Goal: Find specific fact: Find specific fact

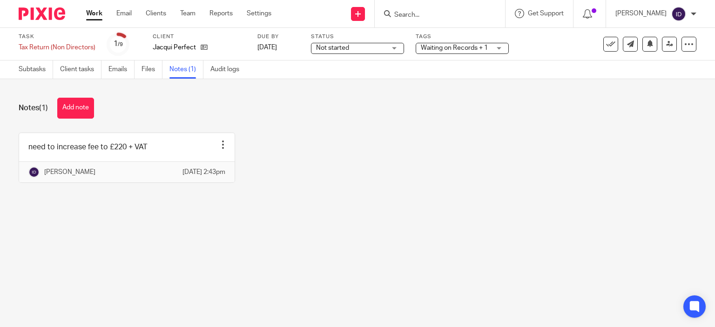
click at [434, 14] on input "Search" at bounding box center [436, 15] width 84 height 8
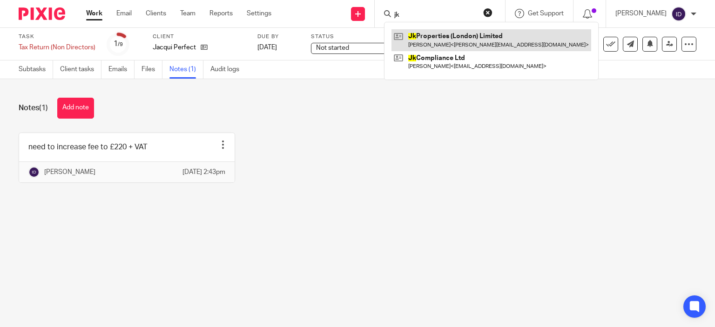
type input "jk"
click at [442, 30] on link at bounding box center [492, 39] width 200 height 21
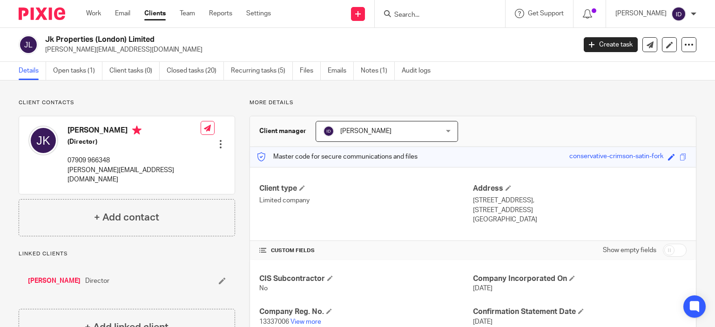
click at [609, 99] on p "More details" at bounding box center [473, 102] width 447 height 7
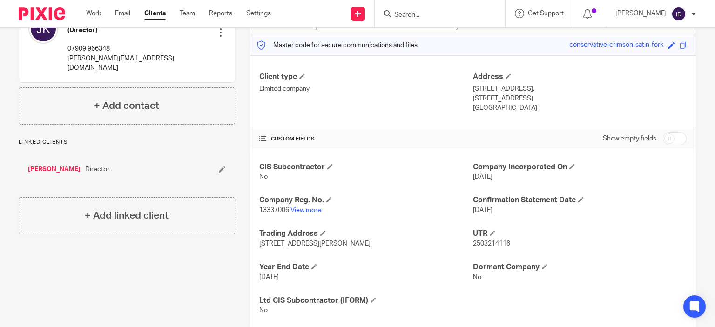
scroll to position [132, 0]
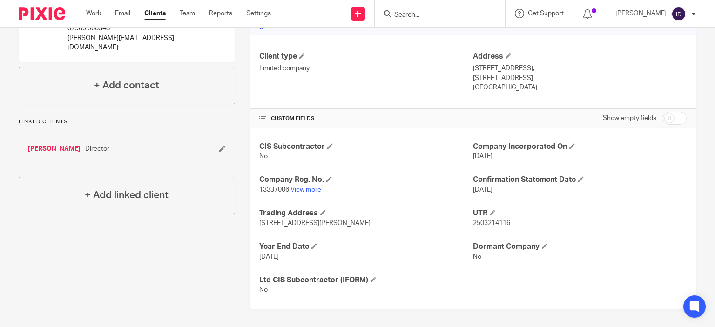
click at [123, 277] on div "Client contacts Jason Kok (Director) 07909 966348 jasonkok.iphone@gmail.com Edi…" at bounding box center [119, 138] width 231 height 343
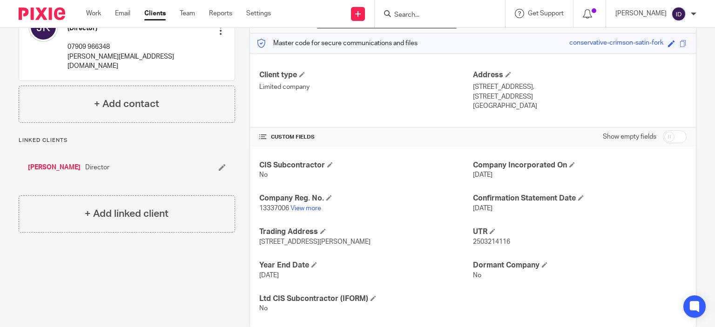
scroll to position [0, 0]
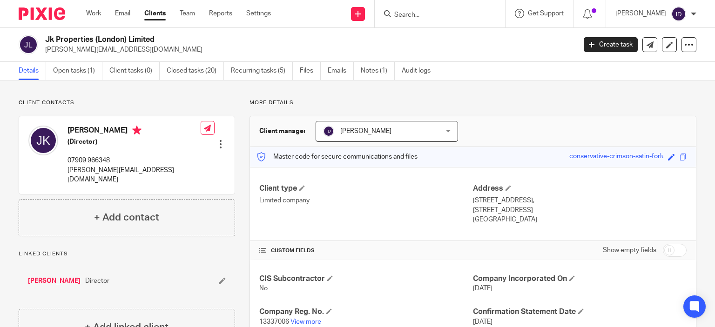
drag, startPoint x: 45, startPoint y: 39, endPoint x: 157, endPoint y: 37, distance: 112.2
click at [157, 37] on h2 "Jk Properties (London) Limited" at bounding box center [255, 40] width 420 height 10
copy h2 "Jk Properties (London) Limited"
click at [404, 244] on div "CUSTOM FIELDS Show empty fields" at bounding box center [473, 250] width 428 height 19
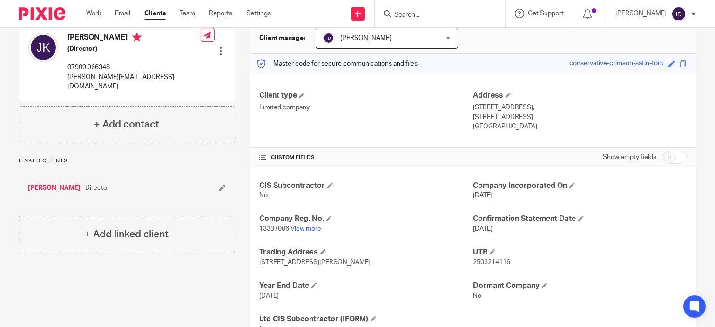
scroll to position [112, 0]
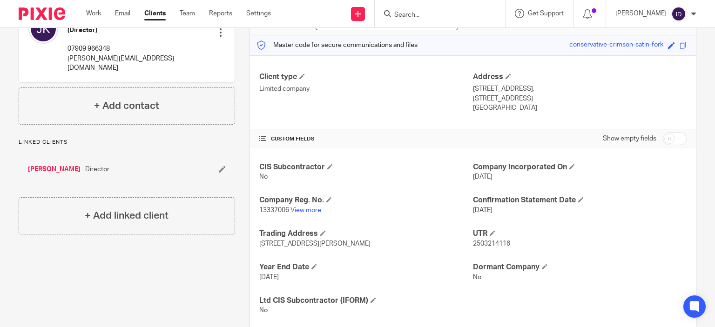
click at [492, 245] on span "2503214116" at bounding box center [491, 244] width 37 height 7
copy span "2503214116"
click at [138, 253] on div "Client contacts Jason Kok (Director) 07909 966348 jasonkok.iphone@gmail.com Edi…" at bounding box center [119, 158] width 231 height 343
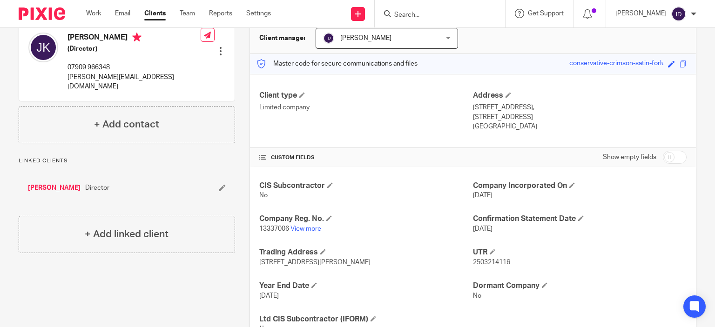
scroll to position [0, 0]
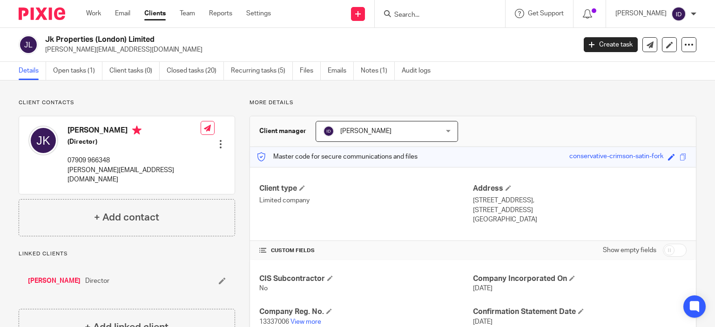
drag, startPoint x: 47, startPoint y: 39, endPoint x: 158, endPoint y: 41, distance: 111.8
click at [158, 41] on h2 "Jk Properties (London) Limited" at bounding box center [255, 40] width 420 height 10
copy h2 "Jk Properties (London) Limited"
click at [307, 320] on link "View more" at bounding box center [306, 322] width 31 height 7
click at [435, 245] on div "CUSTOM FIELDS Show empty fields" at bounding box center [473, 250] width 428 height 19
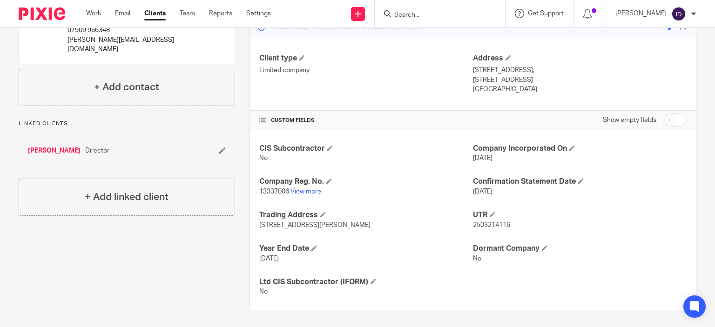
scroll to position [132, 0]
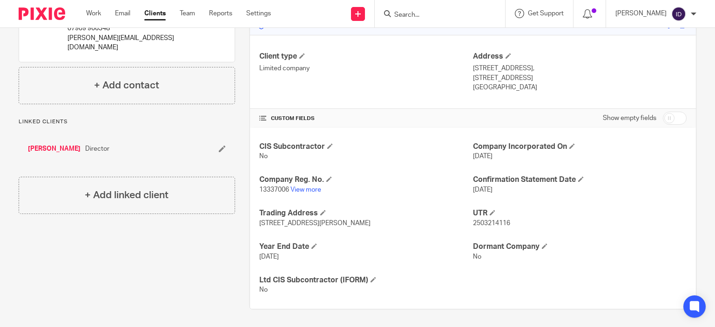
click at [272, 187] on span "13337006" at bounding box center [274, 190] width 30 height 7
copy p "13337006"
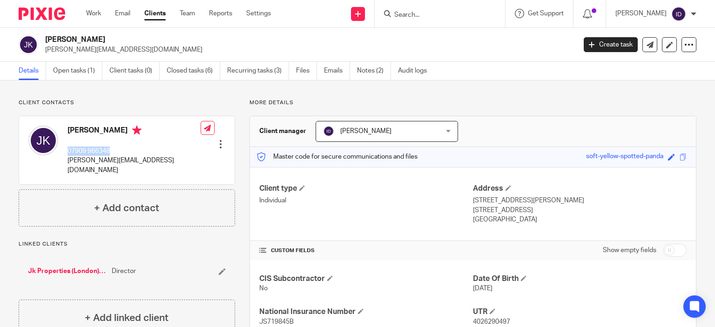
drag, startPoint x: 67, startPoint y: 149, endPoint x: 114, endPoint y: 149, distance: 46.6
click at [114, 149] on p "07909 966348" at bounding box center [134, 151] width 133 height 9
copy p "07909 966348"
drag, startPoint x: 66, startPoint y: 162, endPoint x: 155, endPoint y: 167, distance: 88.6
click at [155, 167] on div "[PERSON_NAME] 07909 966348 [PERSON_NAME][EMAIL_ADDRESS][DOMAIN_NAME] Edit conta…" at bounding box center [127, 150] width 216 height 68
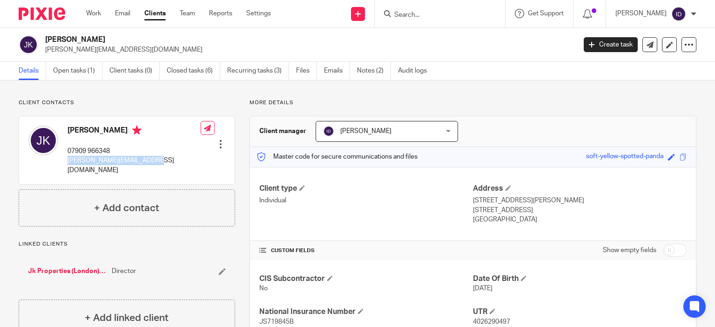
copy p "[PERSON_NAME][EMAIL_ADDRESS][DOMAIN_NAME]"
click at [412, 247] on h4 "CUSTOM FIELDS" at bounding box center [366, 250] width 214 height 7
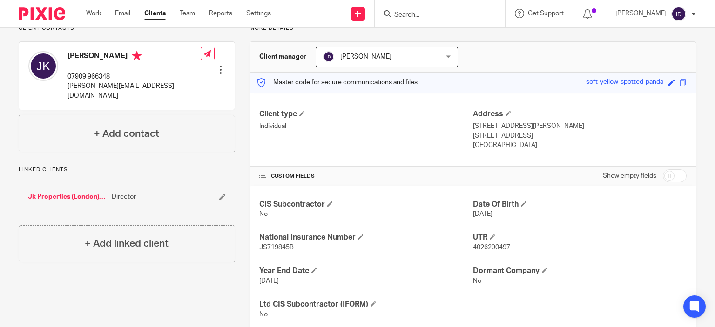
scroll to position [93, 0]
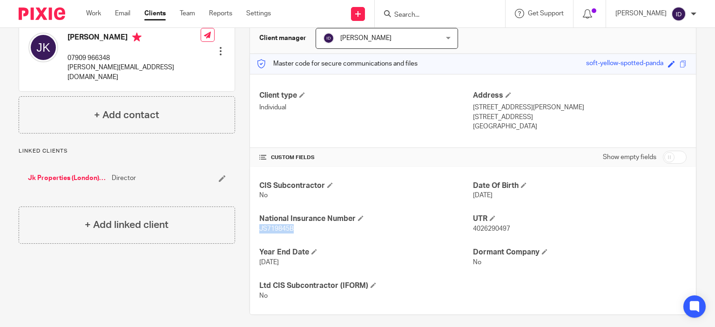
drag, startPoint x: 256, startPoint y: 228, endPoint x: 292, endPoint y: 230, distance: 36.8
click at [292, 230] on div "CIS Subcontractor No Date Of Birth [DATE] National Insurance Number JS719845B U…" at bounding box center [473, 241] width 446 height 148
copy span "JS719845B"
click at [484, 20] on div at bounding box center [440, 13] width 130 height 27
click at [448, 18] on input "Search" at bounding box center [436, 15] width 84 height 8
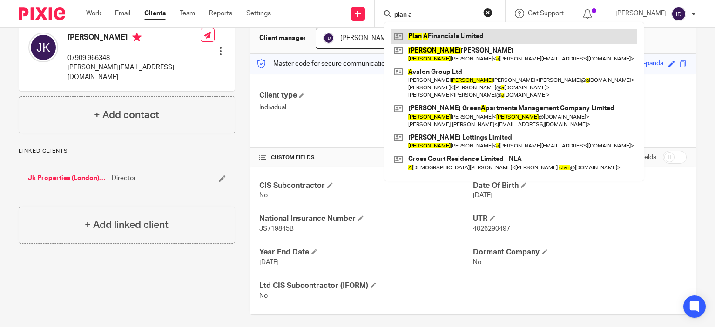
type input "plan a"
click at [450, 32] on link at bounding box center [514, 36] width 245 height 14
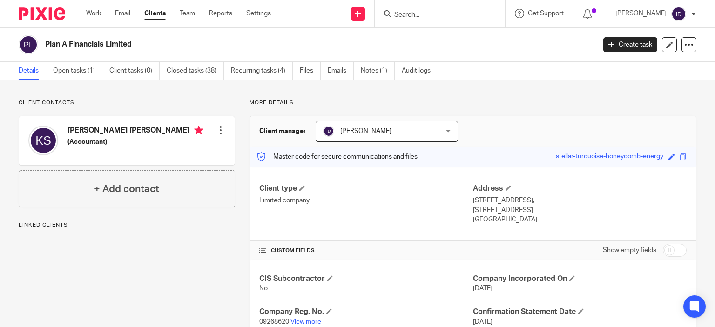
click at [179, 290] on div "Client contacts Kevin Howard Sewell (Accountant) Edit contact Create client fro…" at bounding box center [119, 287] width 231 height 376
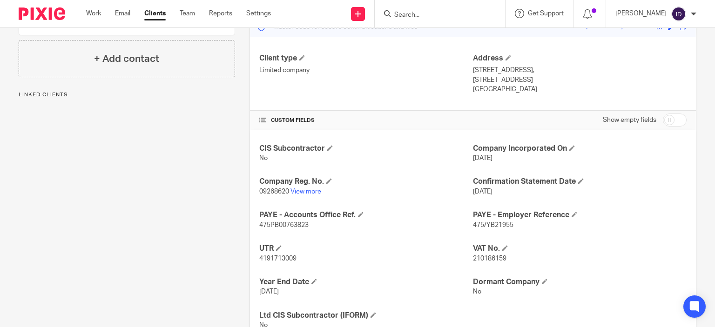
scroll to position [149, 0]
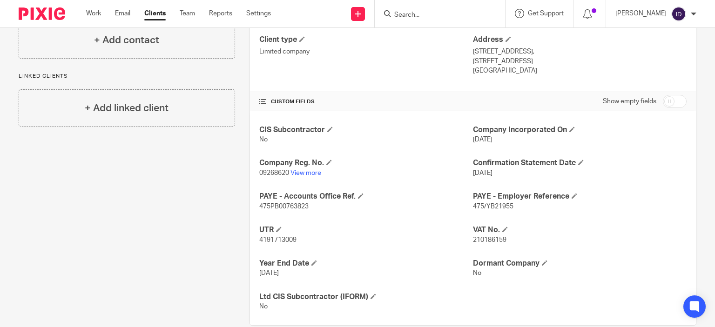
click at [480, 241] on span "210186159" at bounding box center [490, 240] width 34 height 7
copy span "210186159"
